Goal: Navigation & Orientation: Find specific page/section

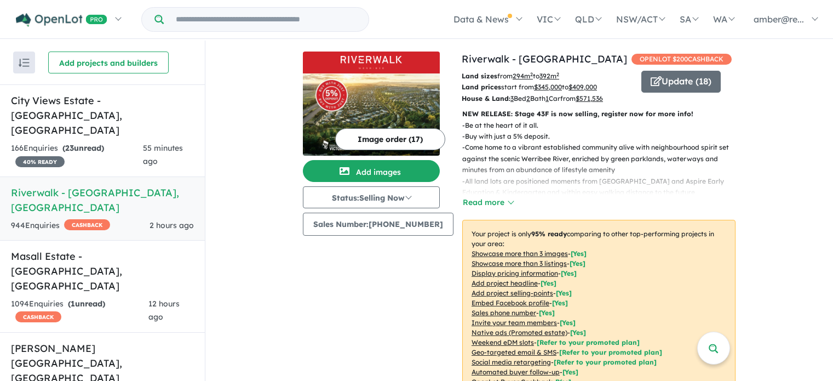
scroll to position [1, 0]
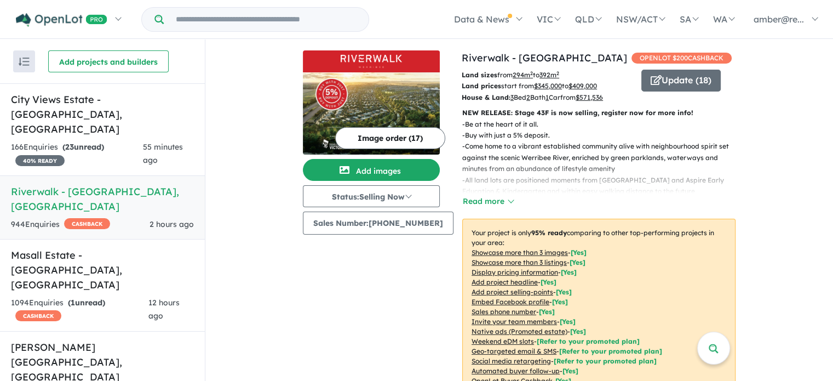
click at [90, 110] on link "City Views Estate - [GEOGRAPHIC_DATA][PERSON_NAME][GEOGRAPHIC_DATA] 166 Enquir …" at bounding box center [102, 129] width 205 height 93
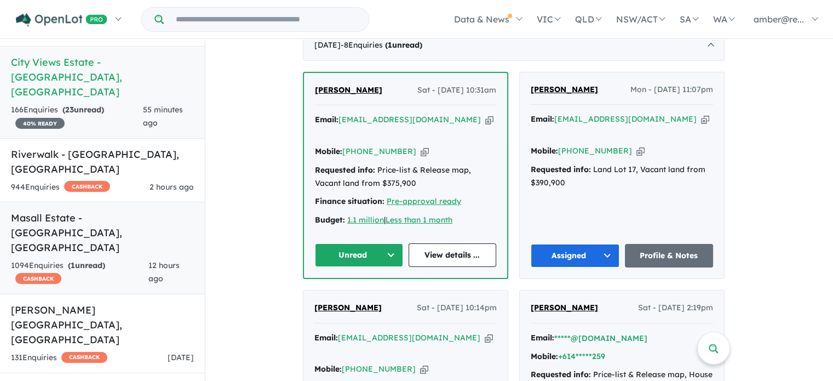
scroll to position [55, 0]
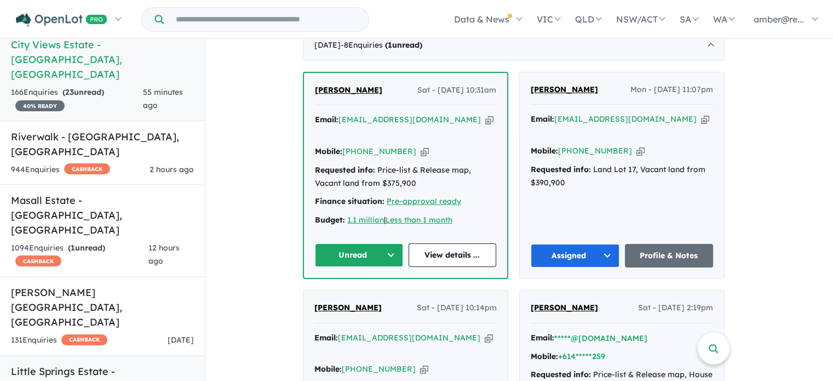
click at [149, 364] on h5 "[GEOGRAPHIC_DATA] - [GEOGRAPHIC_DATA] , [GEOGRAPHIC_DATA]" at bounding box center [102, 386] width 183 height 44
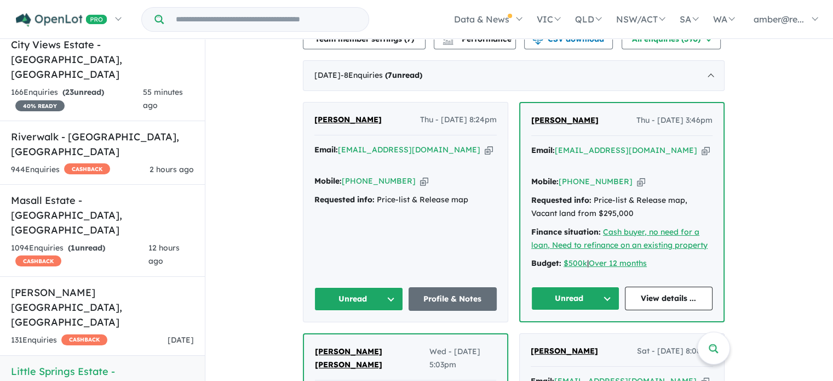
scroll to position [278, 0]
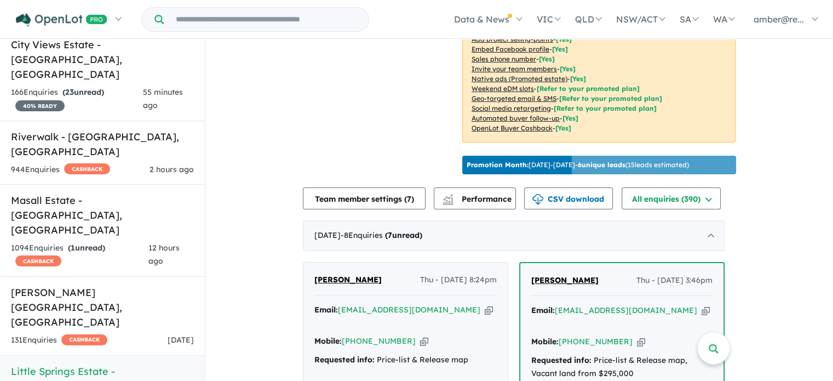
click at [485, 304] on icon "button" at bounding box center [489, 310] width 8 height 12
click at [150, 164] on span "2 hours ago" at bounding box center [172, 169] width 44 height 10
